Goal: Information Seeking & Learning: Learn about a topic

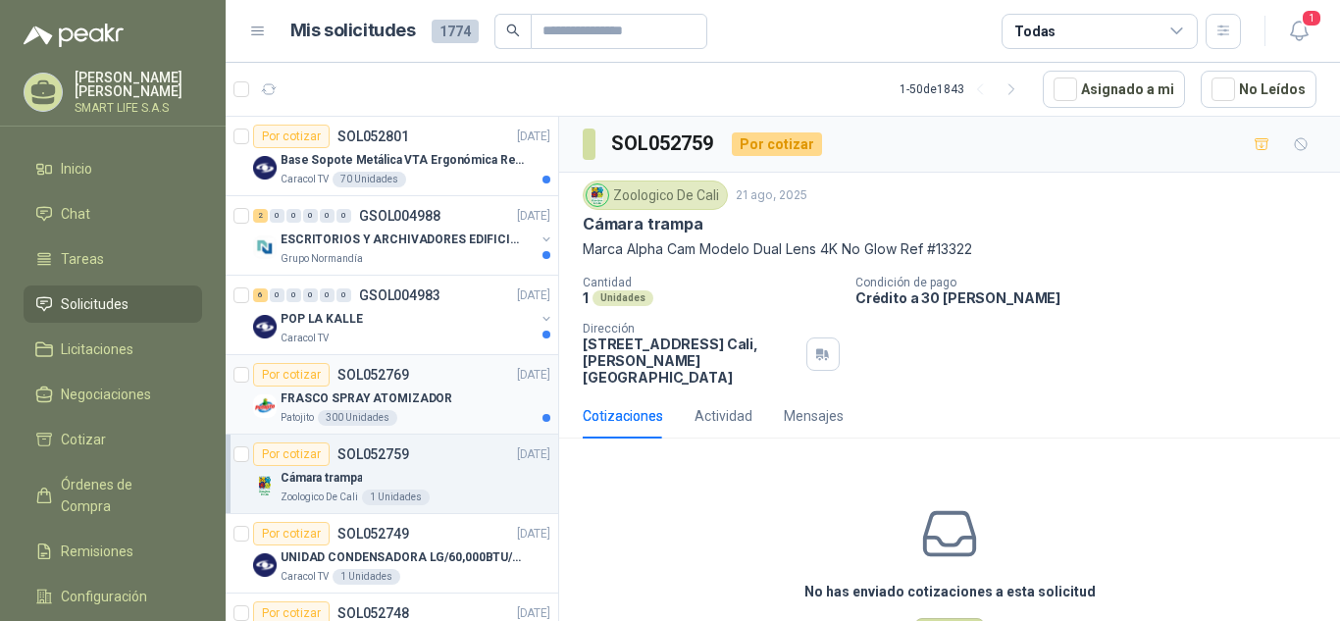
click at [484, 407] on div "FRASCO SPRAY ATOMIZADOR" at bounding box center [416, 399] width 270 height 24
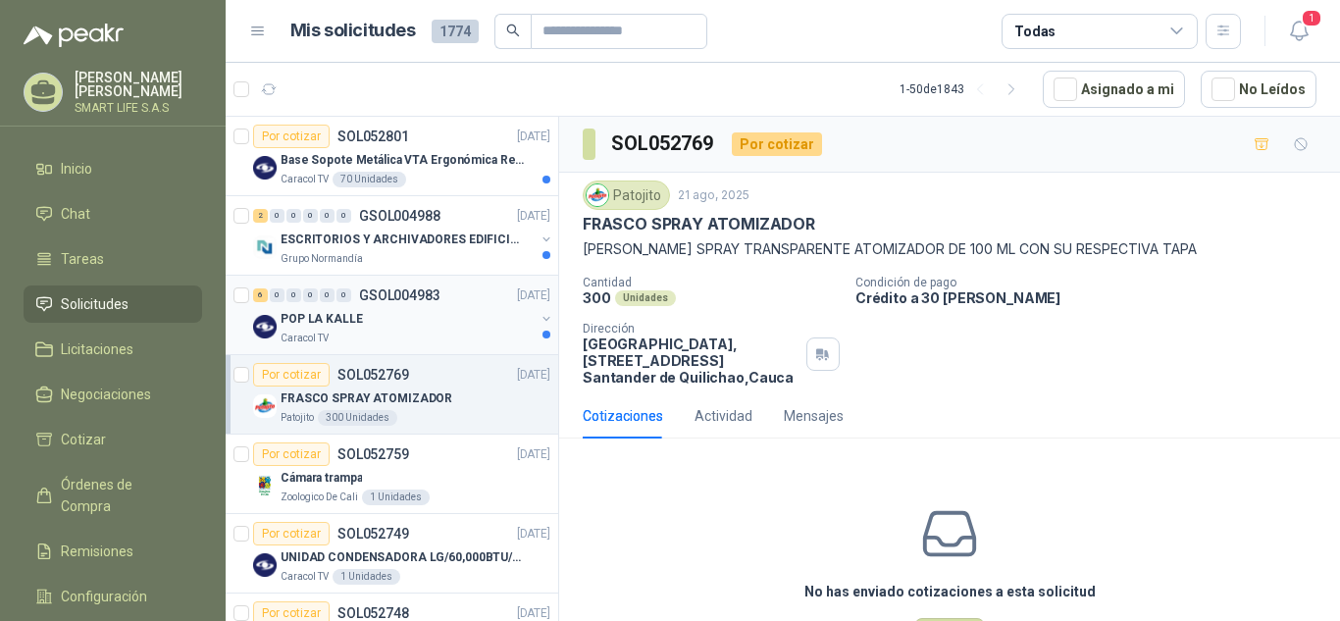
click at [436, 332] on div "Caracol TV" at bounding box center [408, 339] width 254 height 16
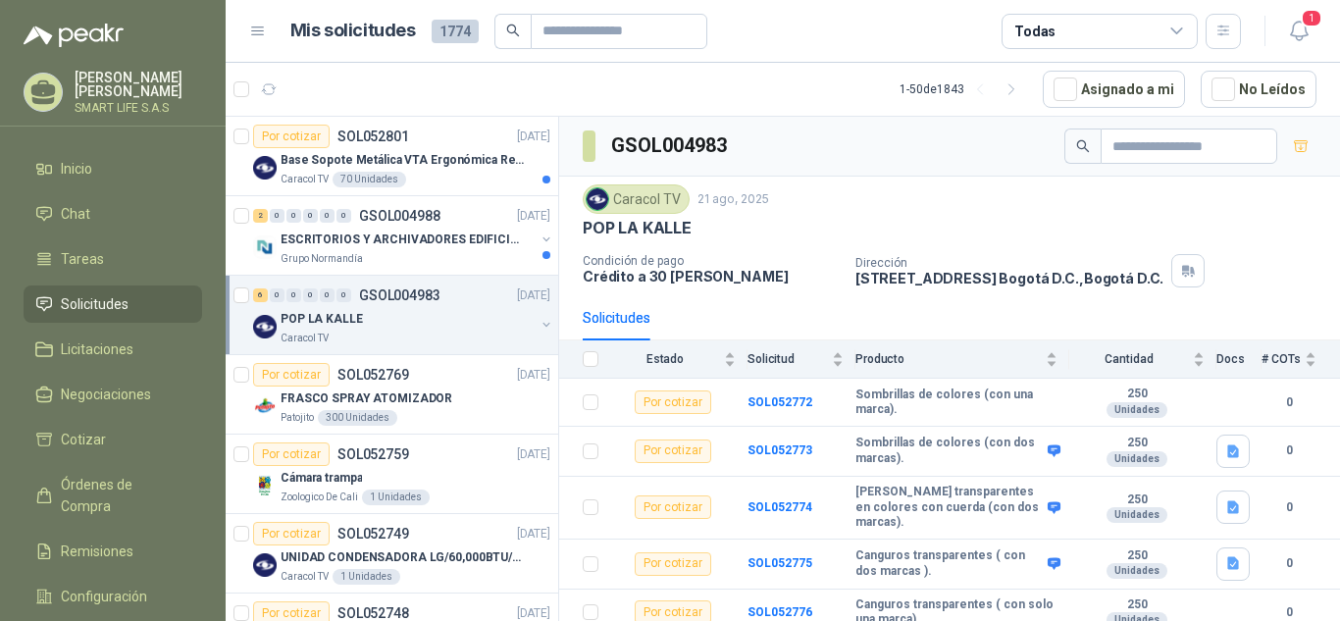
scroll to position [44, 0]
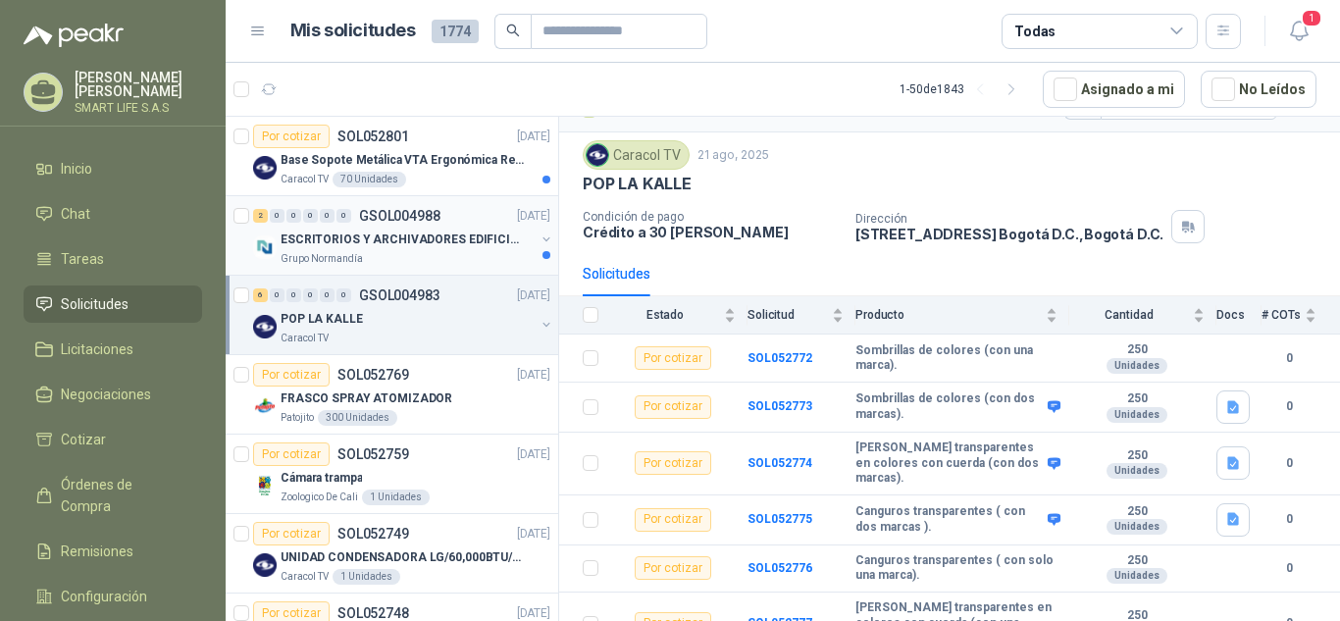
click at [440, 250] on div "ESCRITORIOS Y ARCHIVADORES EDIFICIO E" at bounding box center [408, 240] width 254 height 24
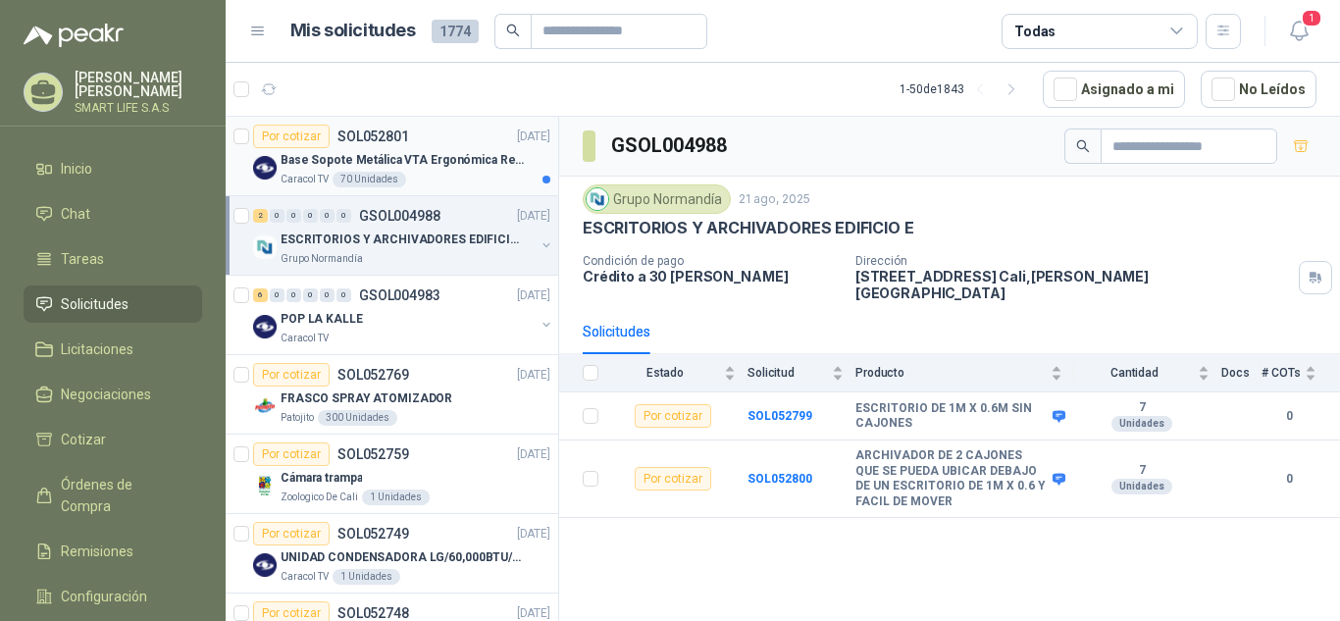
click at [444, 178] on div "Caracol TV 70 Unidades" at bounding box center [416, 180] width 270 height 16
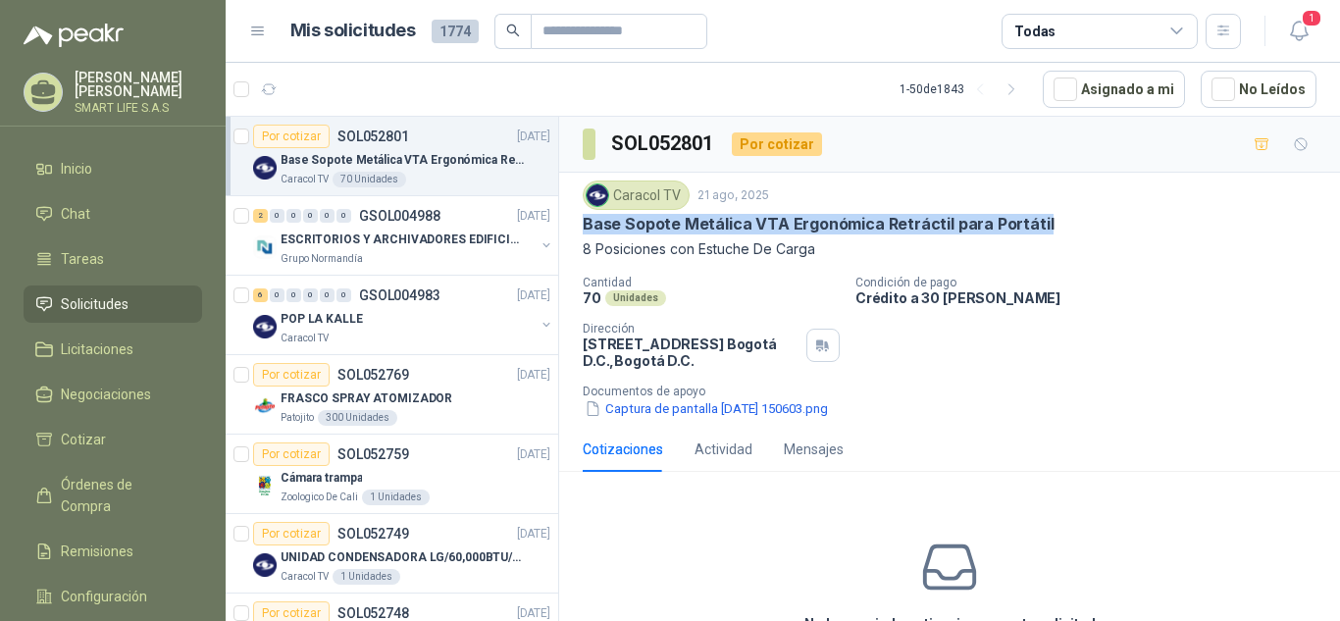
drag, startPoint x: 1040, startPoint y: 232, endPoint x: 575, endPoint y: 225, distance: 465.2
click at [575, 225] on div "Caracol TV 21 ago, 2025 Base Sopote Metálica VTA Ergonómica Retráctil para Port…" at bounding box center [949, 300] width 781 height 254
copy p "Base Sopote Metálica VTA Ergonómica Retráctil para Portátil"
